Goal: Task Accomplishment & Management: Complete application form

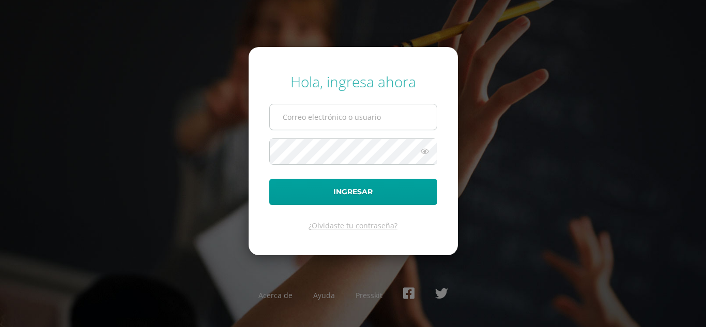
click at [310, 108] on input "text" at bounding box center [353, 116] width 167 height 25
type input "869@laestrella.edu.gt"
click at [269, 179] on button "Ingresar" at bounding box center [353, 192] width 168 height 26
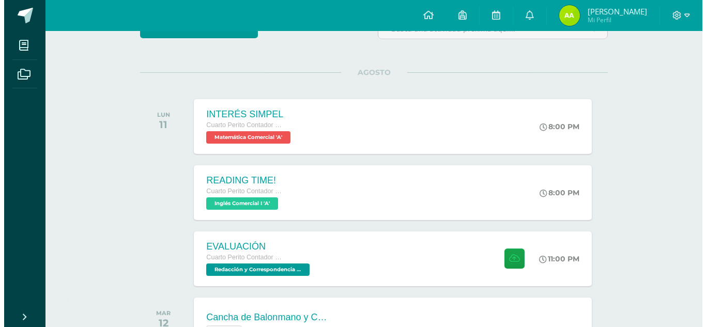
scroll to position [122, 0]
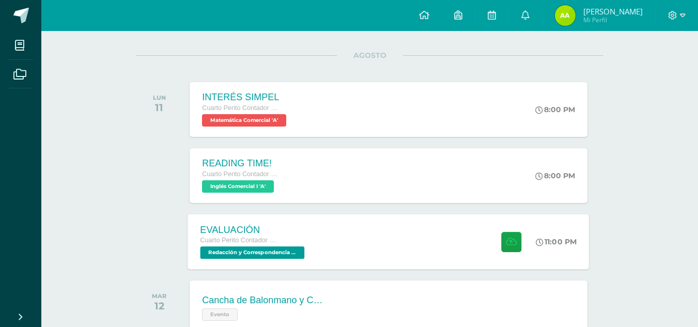
click at [309, 242] on div "EVALUACIÓN Cuarto Perito Contador con Orientación en Computación Redacción y Co…" at bounding box center [254, 241] width 132 height 55
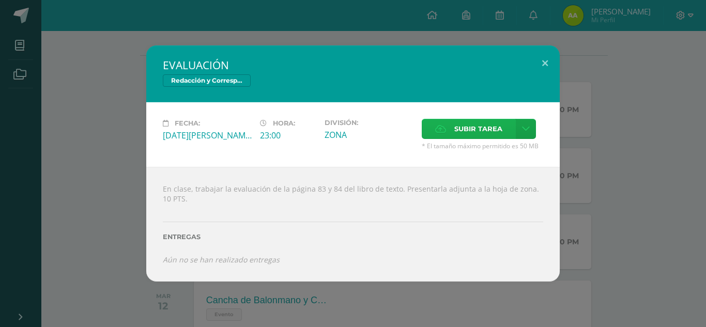
click at [483, 130] on span "Subir tarea" at bounding box center [478, 128] width 48 height 19
click at [0, 0] on input "Subir tarea" at bounding box center [0, 0] width 0 height 0
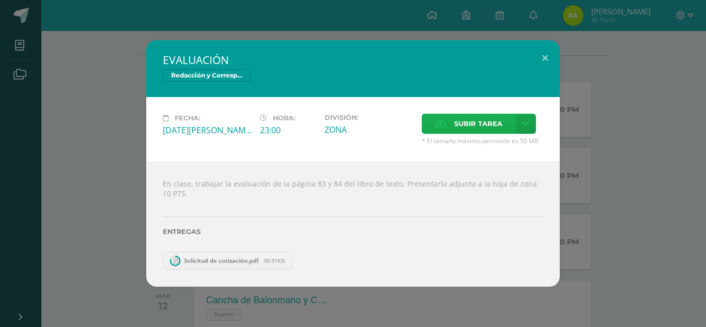
click at [488, 126] on span "Subir tarea" at bounding box center [478, 123] width 48 height 19
click at [0, 0] on input "Subir tarea" at bounding box center [0, 0] width 0 height 0
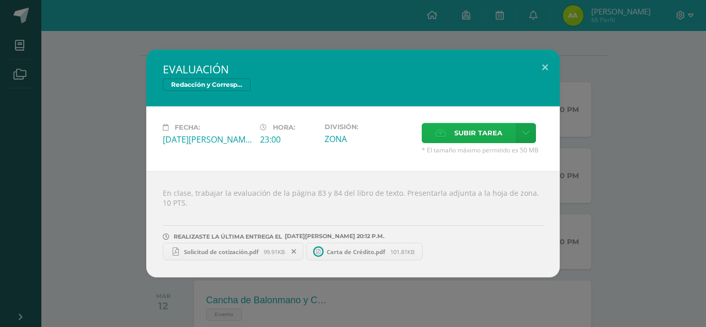
click at [475, 139] on span "Subir tarea" at bounding box center [478, 132] width 48 height 19
click at [0, 0] on input "Subir tarea" at bounding box center [0, 0] width 0 height 0
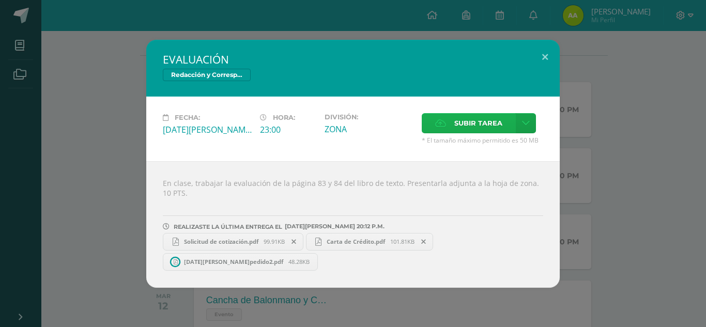
click at [487, 123] on span "Subir tarea" at bounding box center [478, 123] width 48 height 19
click at [0, 0] on input "Subir tarea" at bounding box center [0, 0] width 0 height 0
click at [247, 241] on span "Solicitud de cotización.pdf" at bounding box center [221, 242] width 85 height 8
click at [349, 239] on span "Carta de Crédito.pdf" at bounding box center [355, 242] width 69 height 8
click at [226, 258] on span "[DATE][PERSON_NAME]pedido2.pdf" at bounding box center [234, 262] width 110 height 8
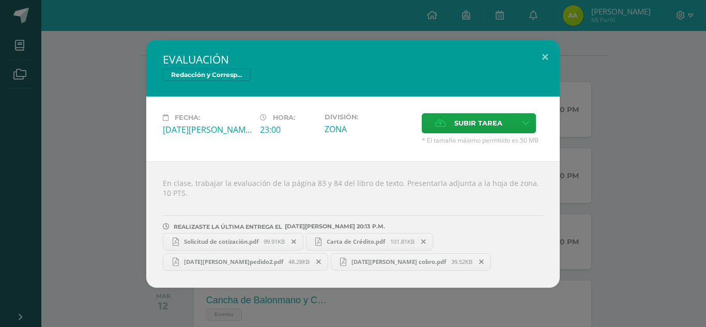
click at [367, 263] on span "[DATE][PERSON_NAME] cobro.pdf" at bounding box center [398, 262] width 105 height 8
